Goal: Check status

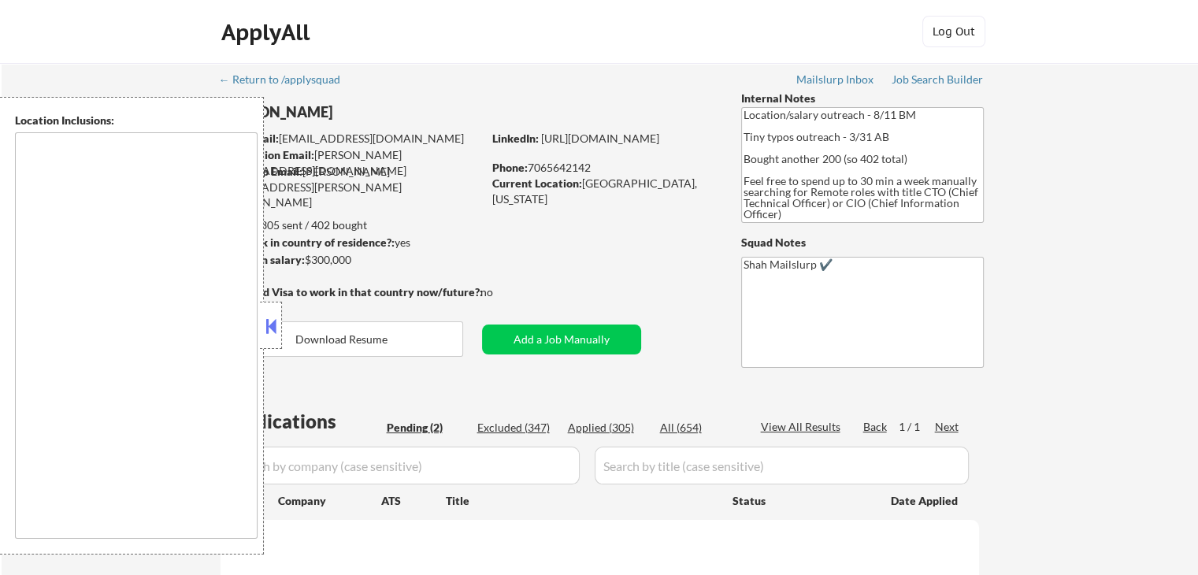
select select ""pending""
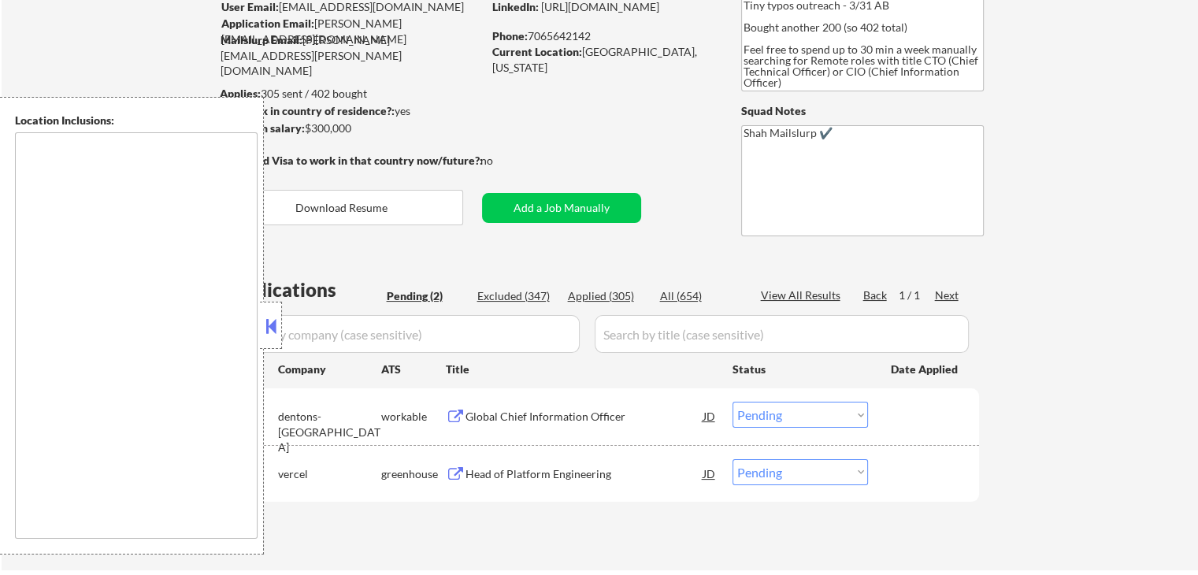
scroll to position [236, 0]
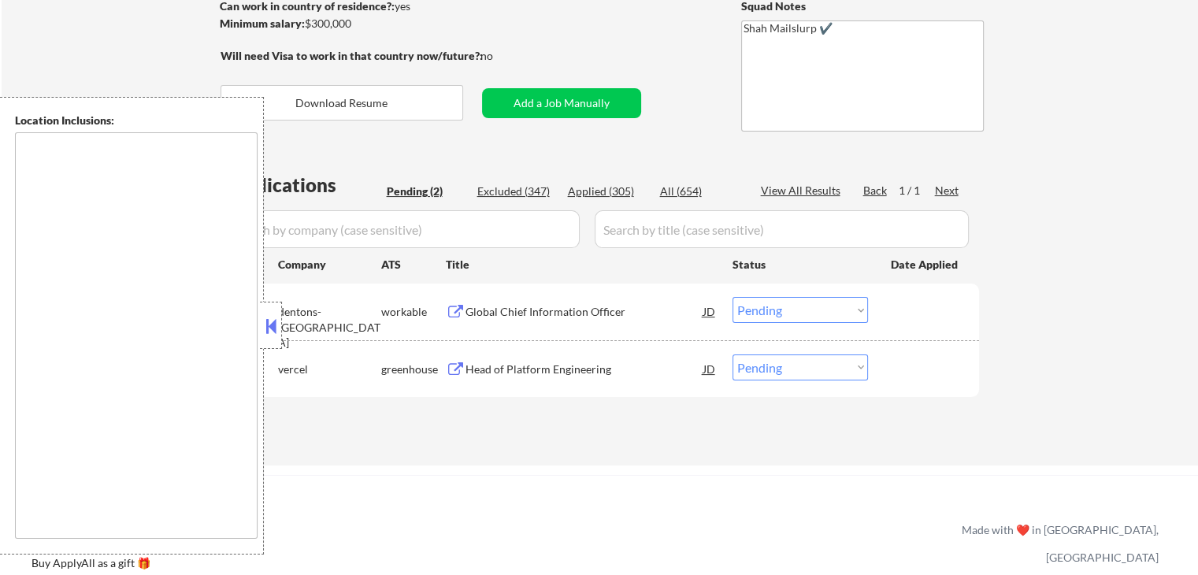
click at [512, 316] on div "Global Chief Information Officer" at bounding box center [584, 312] width 238 height 16
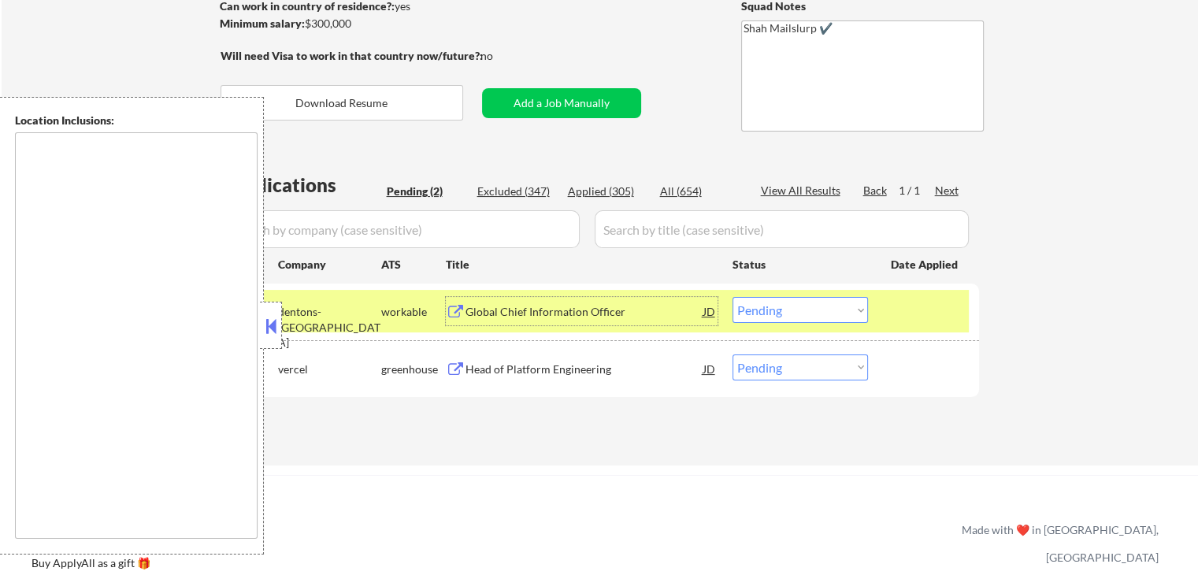
click at [501, 363] on div "Head of Platform Engineering" at bounding box center [584, 369] width 238 height 16
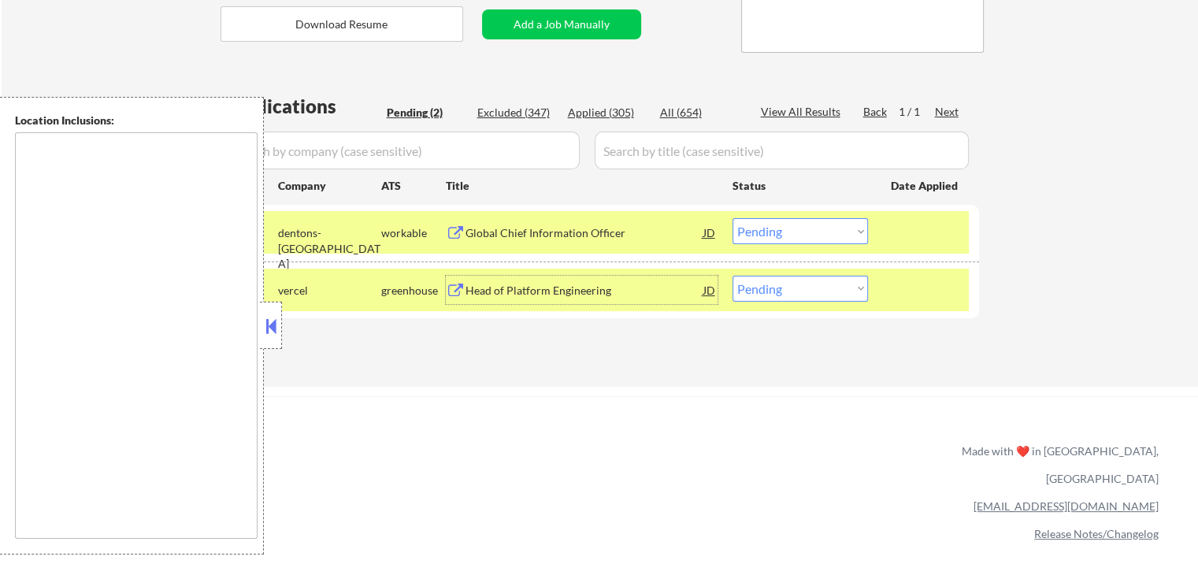
scroll to position [394, 0]
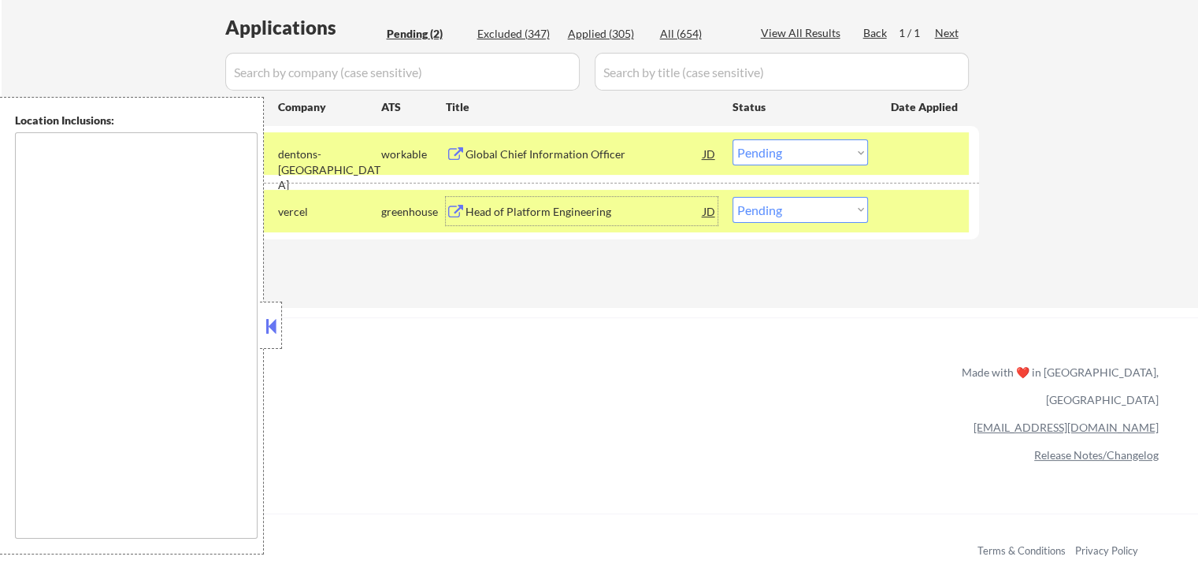
click at [817, 215] on select "Choose an option... Pending Applied Excluded (Questions) Excluded (Expired) Exc…" at bounding box center [799, 210] width 135 height 26
select select ""applied""
click at [732, 197] on select "Choose an option... Pending Applied Excluded (Questions) Excluded (Expired) Exc…" at bounding box center [799, 210] width 135 height 26
click at [805, 150] on select "Choose an option... Pending Applied Excluded (Questions) Excluded (Expired) Exc…" at bounding box center [799, 152] width 135 height 26
select select ""applied""
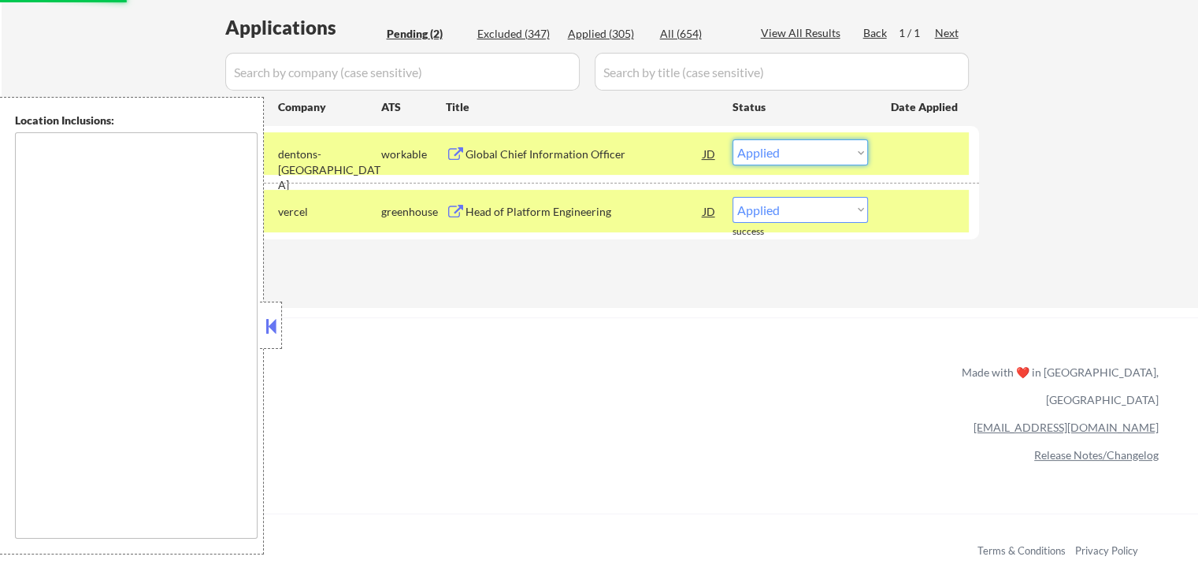
click at [732, 139] on select "Choose an option... Pending Applied Excluded (Questions) Excluded (Expired) Exc…" at bounding box center [799, 152] width 135 height 26
